Goal: Task Accomplishment & Management: Use online tool/utility

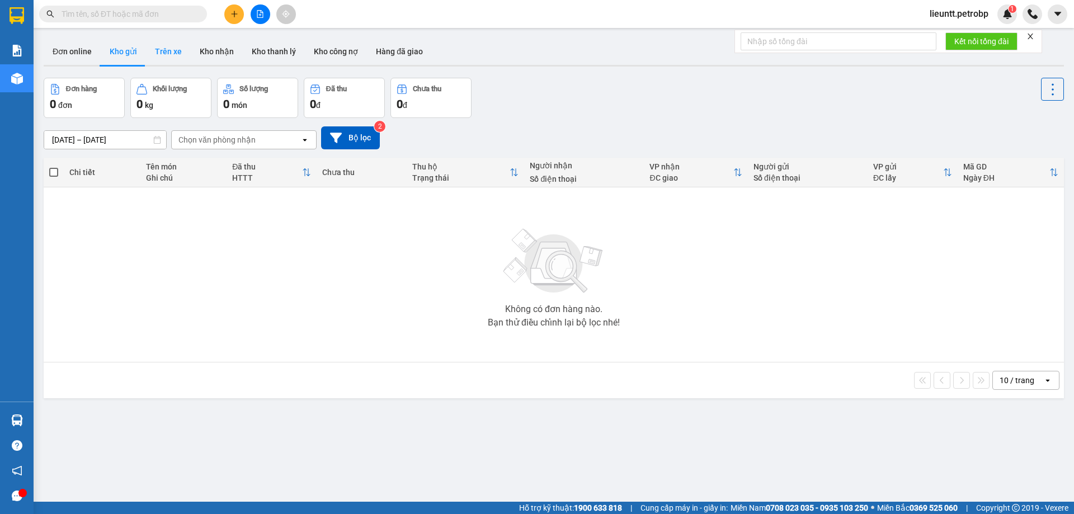
click at [160, 49] on button "Trên xe" at bounding box center [168, 51] width 45 height 27
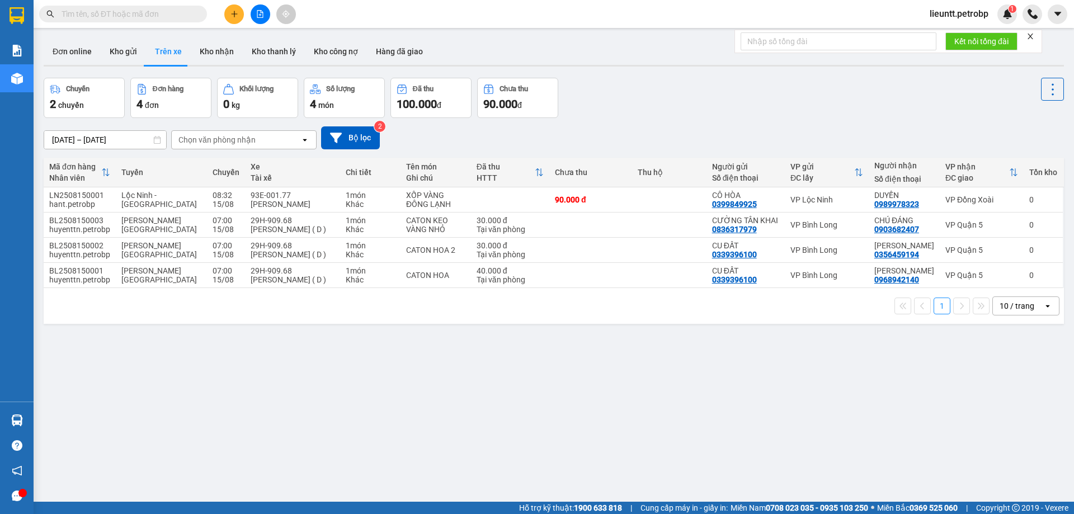
click at [206, 137] on div "Chọn văn phòng nhận" at bounding box center [217, 139] width 77 height 11
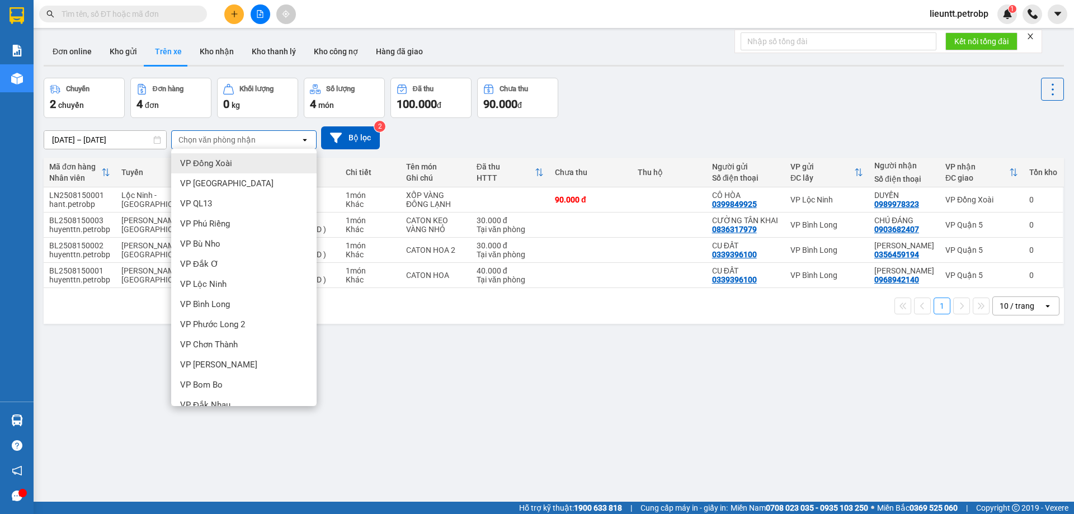
click at [213, 168] on span "VP Đồng Xoài" at bounding box center [206, 163] width 52 height 11
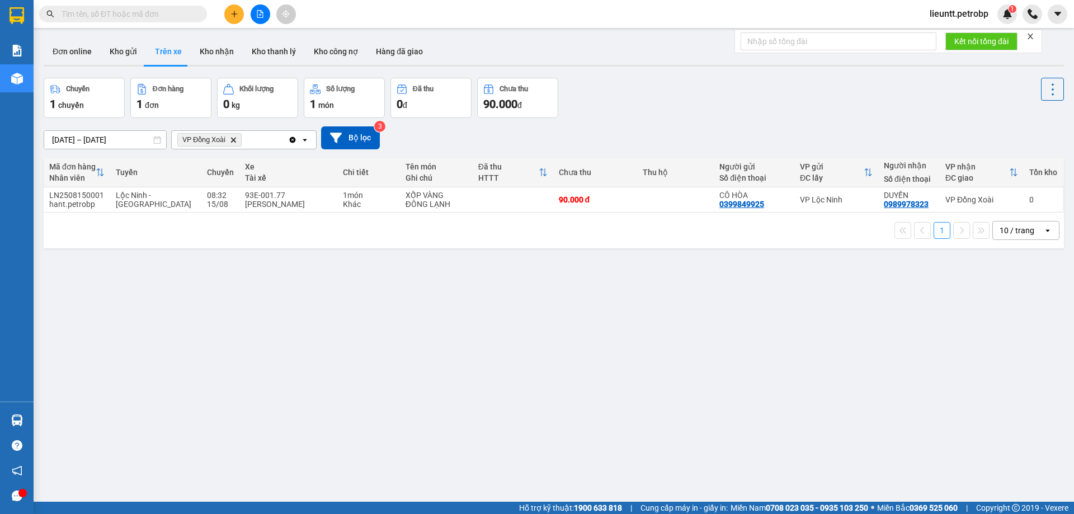
click at [235, 140] on icon "VP Đồng Xoài, close by backspace" at bounding box center [233, 139] width 5 height 5
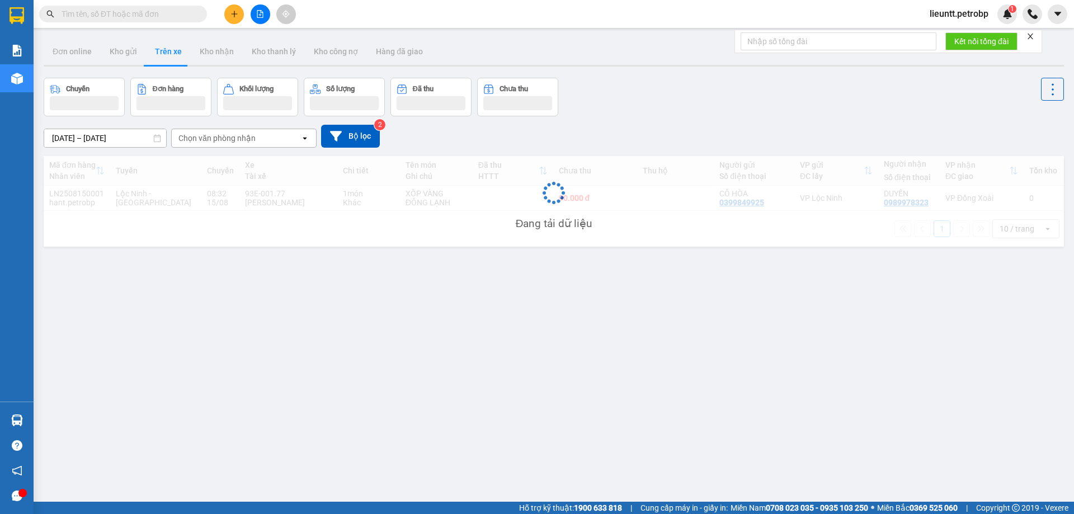
click at [235, 140] on div "Chọn văn phòng nhận" at bounding box center [217, 138] width 77 height 11
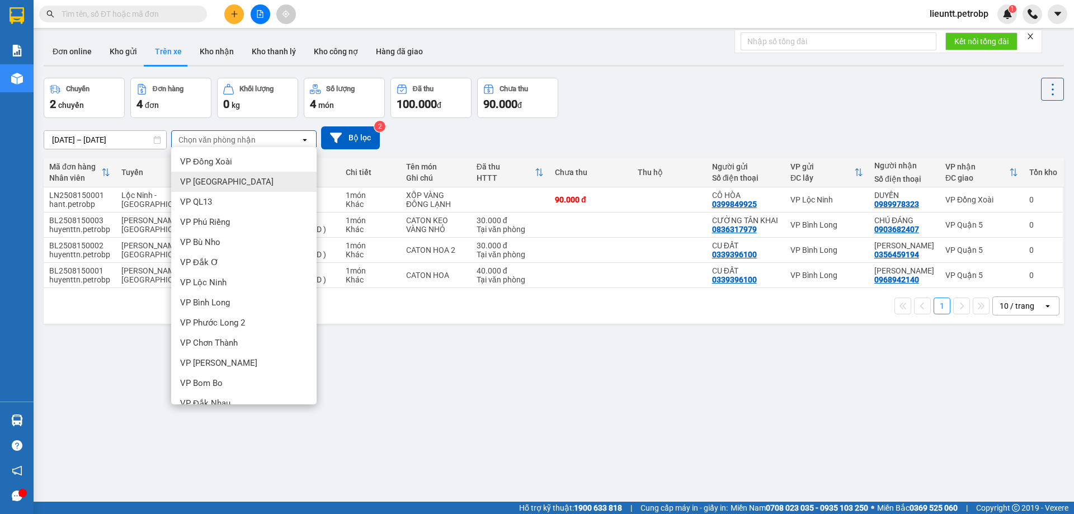
click at [212, 186] on span "VP [GEOGRAPHIC_DATA]" at bounding box center [226, 181] width 93 height 11
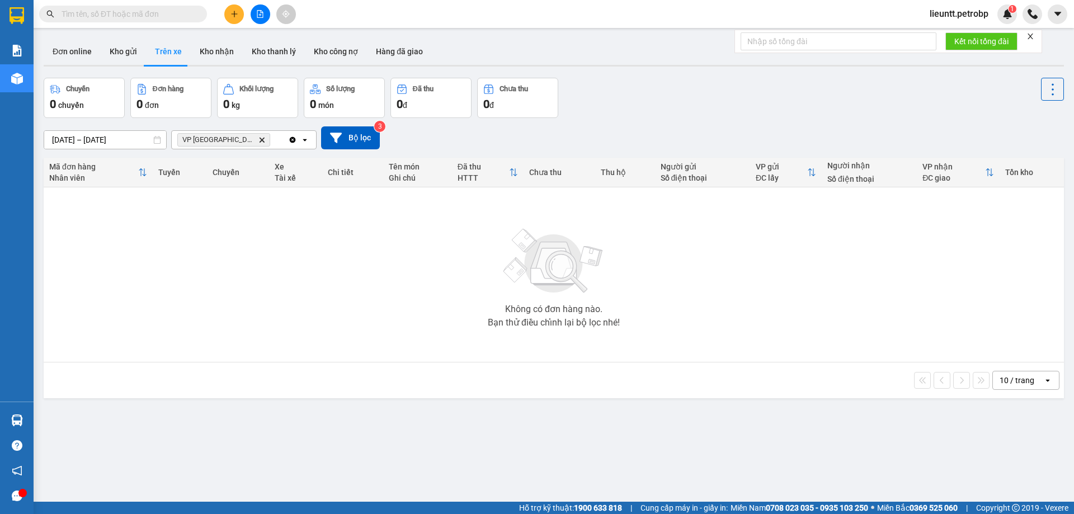
click at [234, 139] on span "VP Phước Bình Delete" at bounding box center [223, 139] width 93 height 13
click at [260, 139] on icon "VP Phước Bình, close by backspace" at bounding box center [262, 139] width 5 height 5
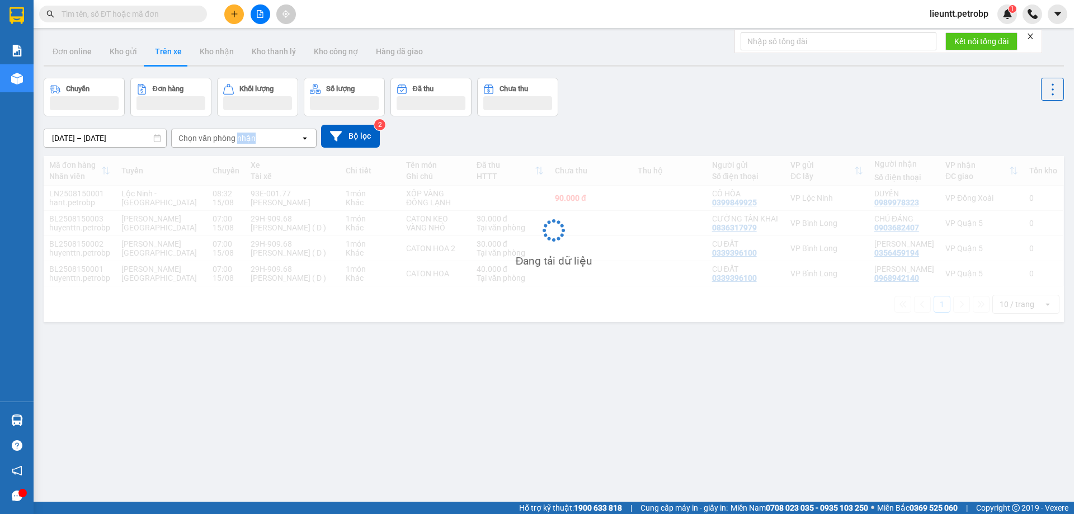
click at [239, 139] on div "Chọn văn phòng nhận" at bounding box center [217, 138] width 77 height 11
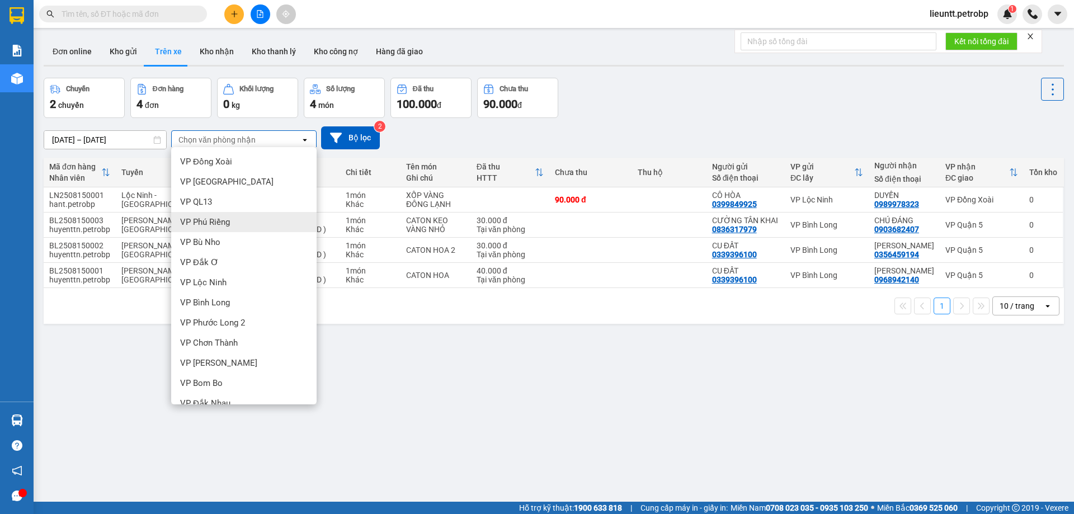
click at [220, 217] on span "VP Phú Riềng" at bounding box center [205, 222] width 50 height 11
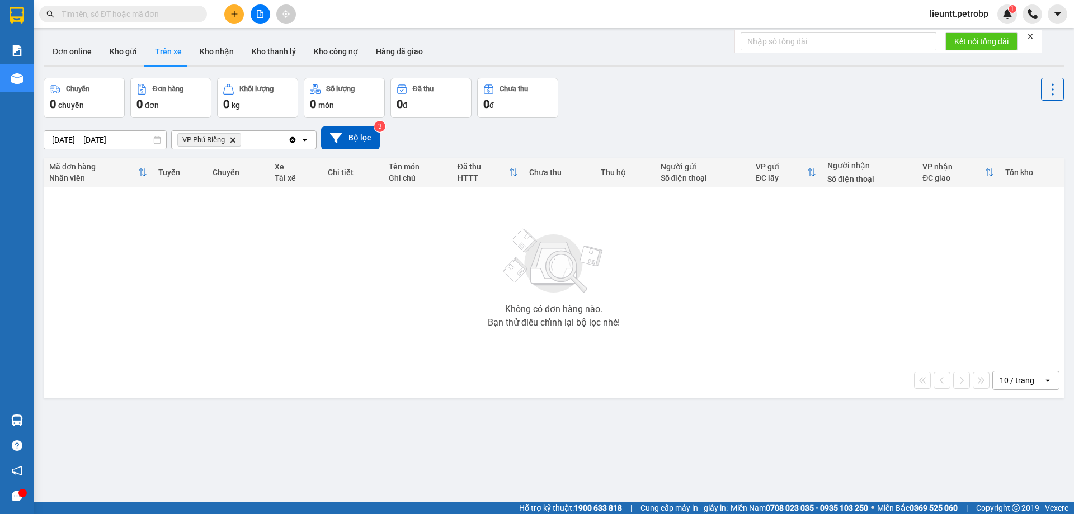
click at [236, 140] on icon "Delete" at bounding box center [232, 140] width 7 height 7
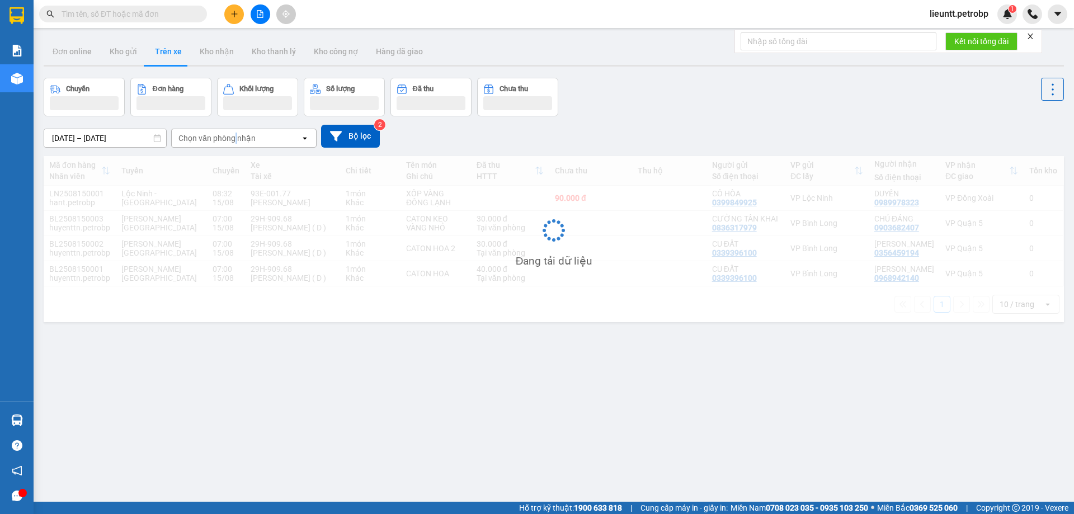
click at [236, 140] on div "Chọn văn phòng nhận" at bounding box center [217, 138] width 77 height 11
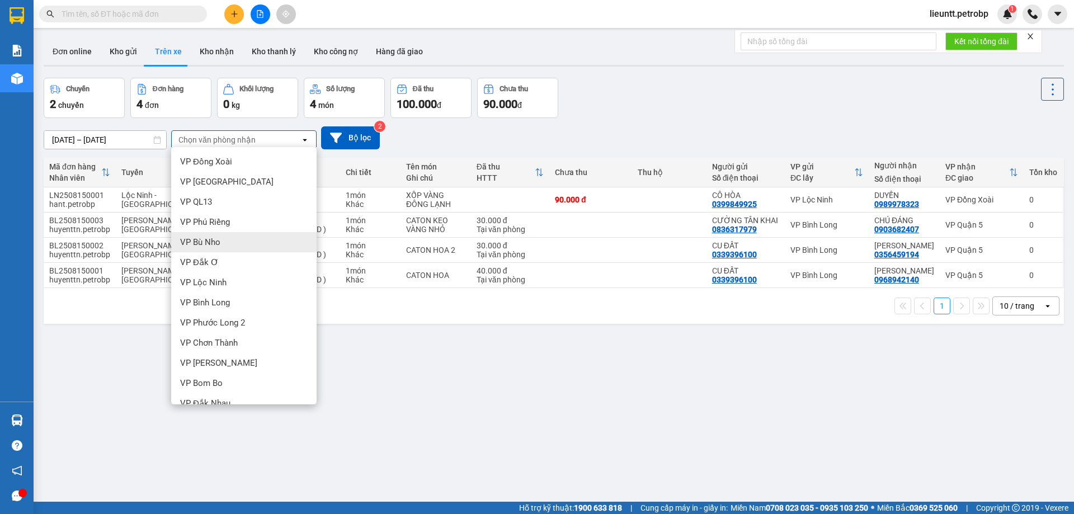
click at [219, 242] on span "VP Bù Nho" at bounding box center [200, 242] width 40 height 11
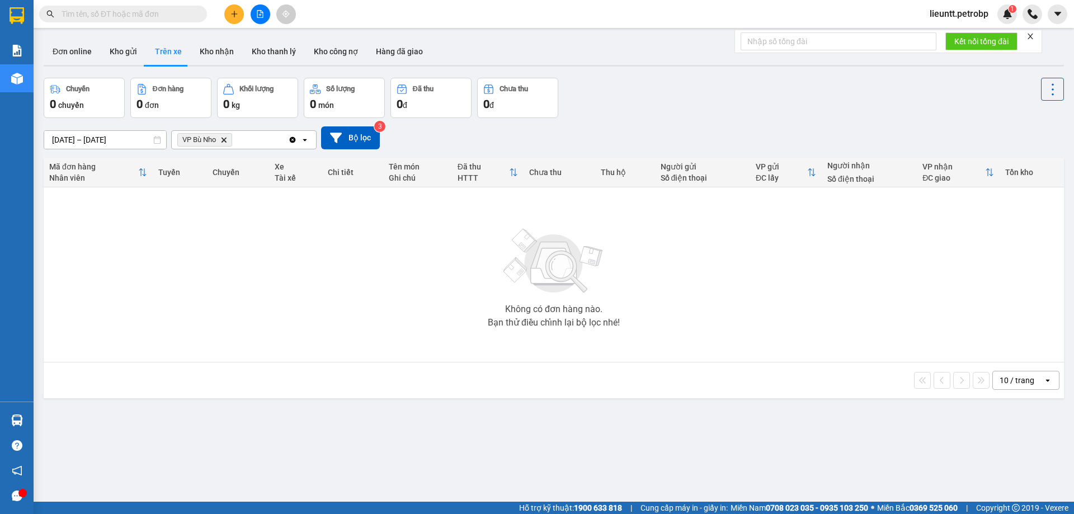
click at [51, 143] on input "[DATE] – [DATE]" at bounding box center [105, 140] width 122 height 18
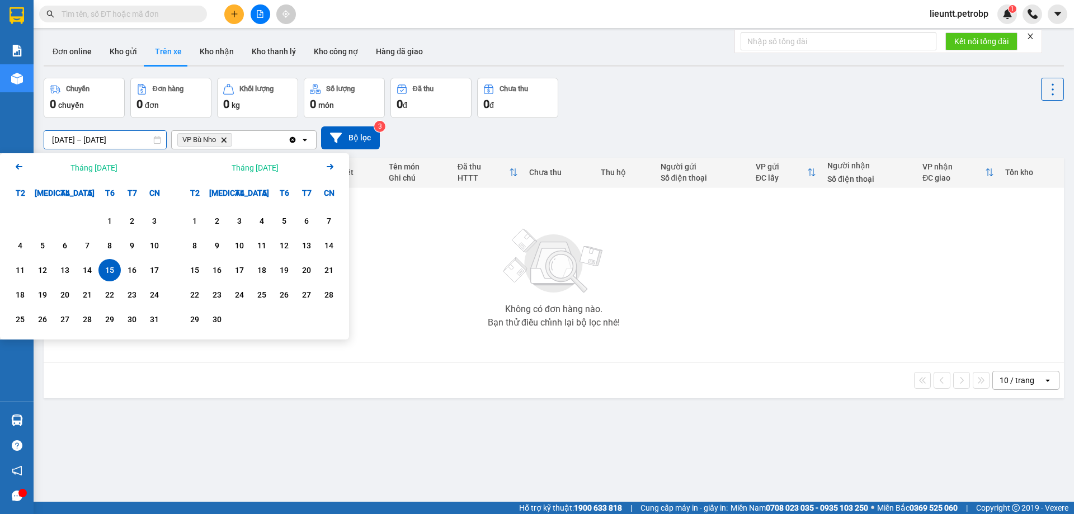
click at [107, 274] on div "15" at bounding box center [110, 270] width 16 height 13
click at [92, 273] on div "14" at bounding box center [87, 270] width 16 height 13
type input "[DATE] – [DATE]"
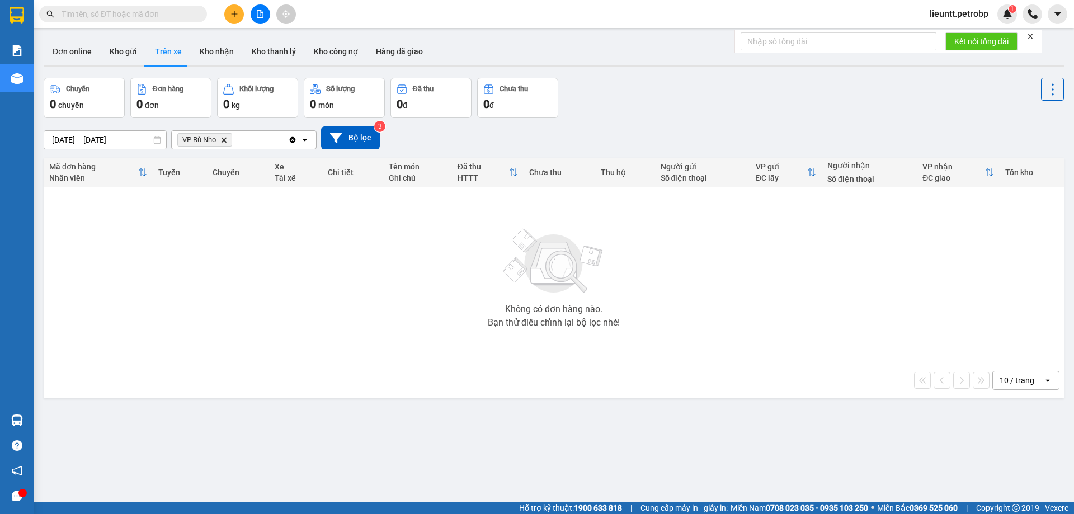
click at [224, 139] on icon "VP Bù Nho, close by backspace" at bounding box center [224, 139] width 5 height 5
click at [224, 139] on div "Chọn văn phòng nhận" at bounding box center [217, 139] width 77 height 11
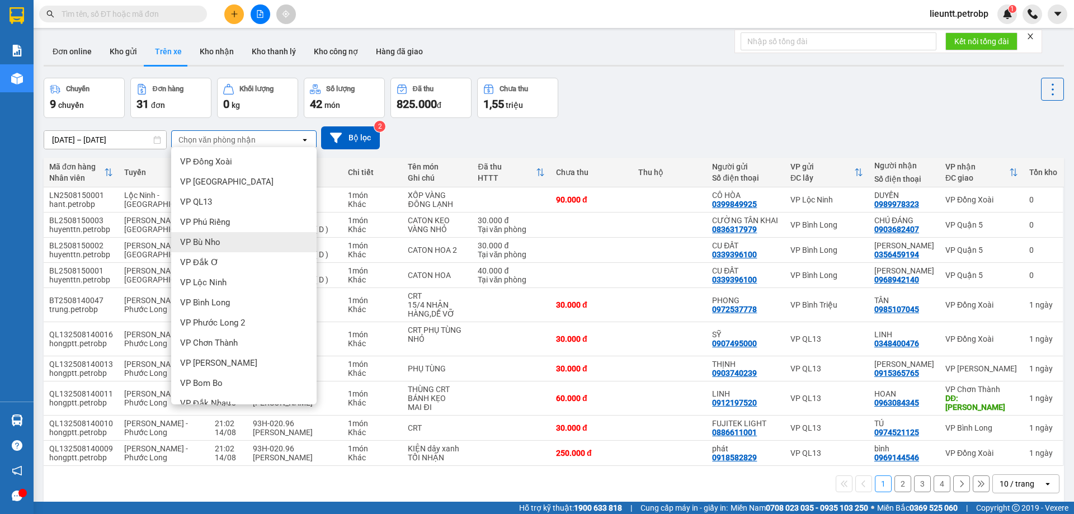
click at [211, 241] on span "VP Bù Nho" at bounding box center [200, 242] width 40 height 11
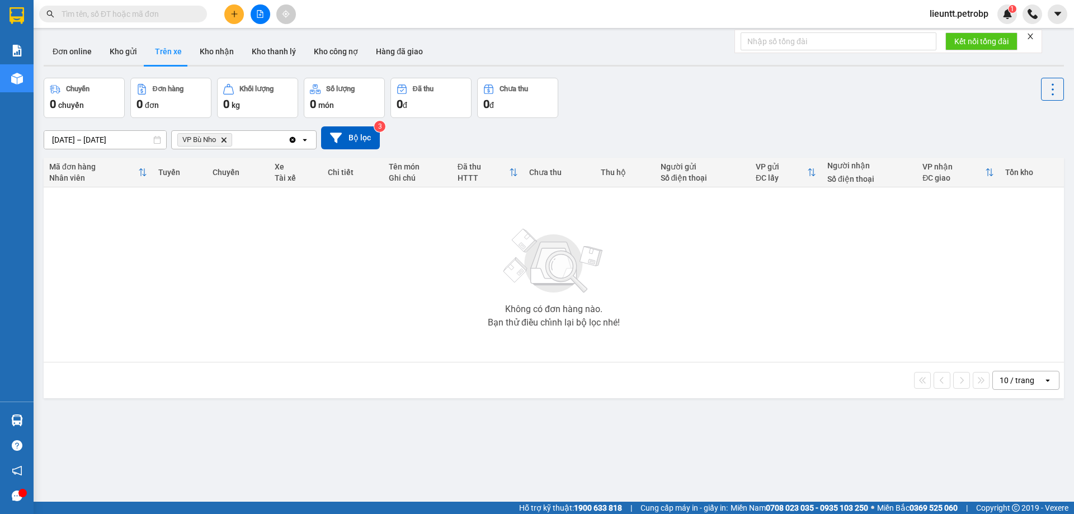
click at [223, 138] on icon "Delete" at bounding box center [223, 140] width 7 height 7
click at [223, 138] on div "Chọn văn phòng nhận" at bounding box center [217, 139] width 77 height 11
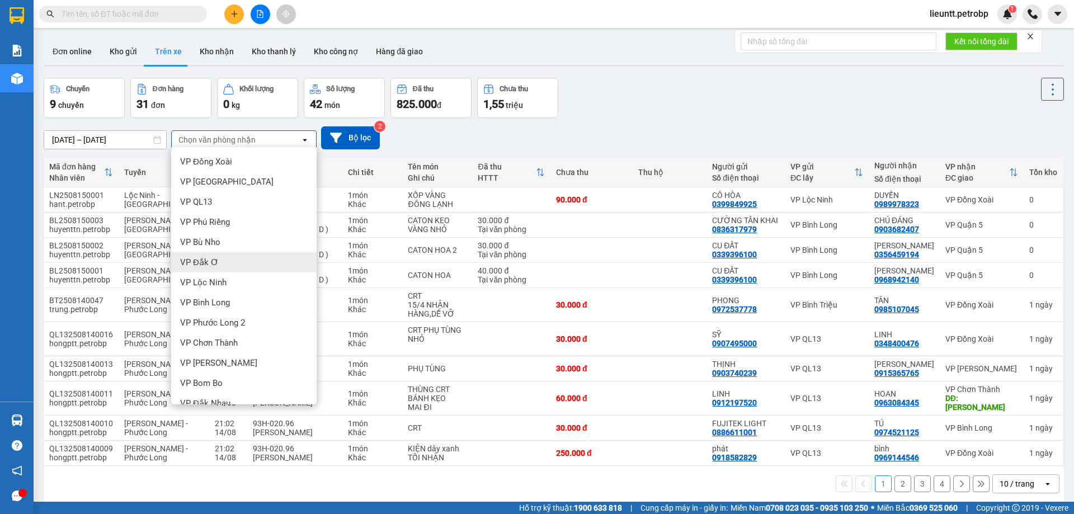
click at [221, 266] on div "VP Đắk Ơ" at bounding box center [243, 262] width 145 height 20
